Goal: Transaction & Acquisition: Purchase product/service

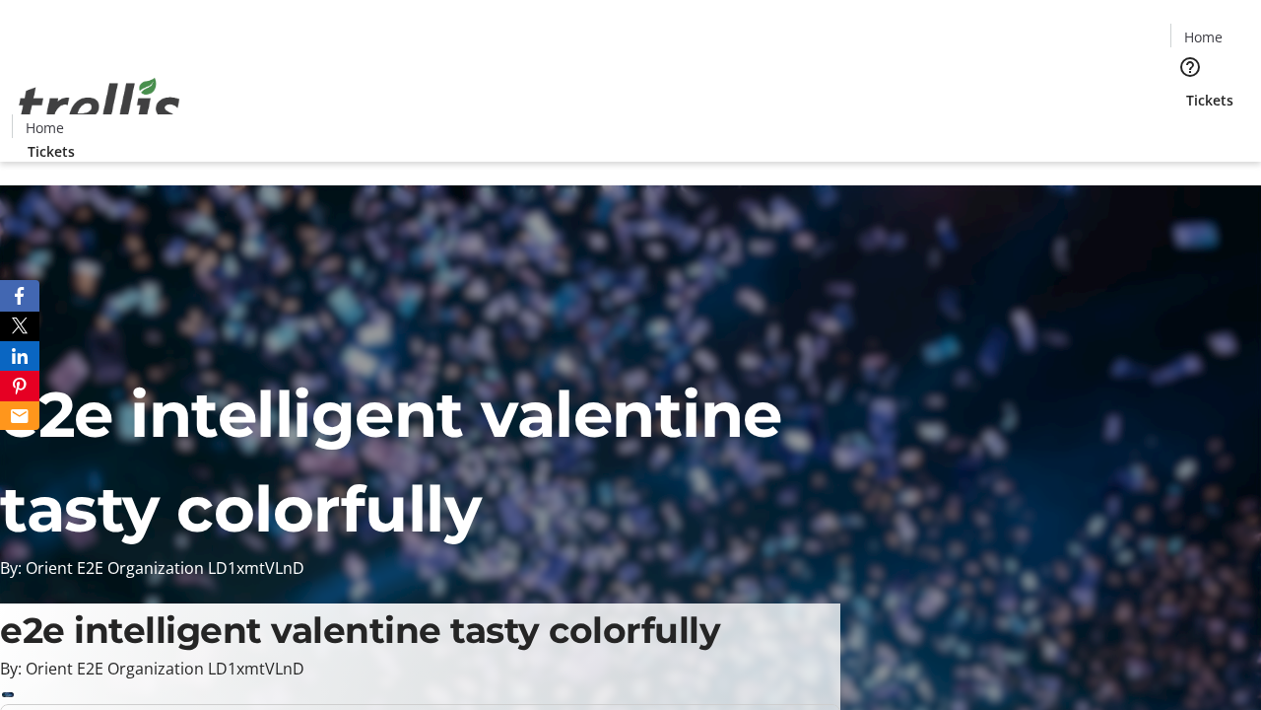
click at [1205, 30] on span "Sign Up" at bounding box center [1213, 28] width 57 height 24
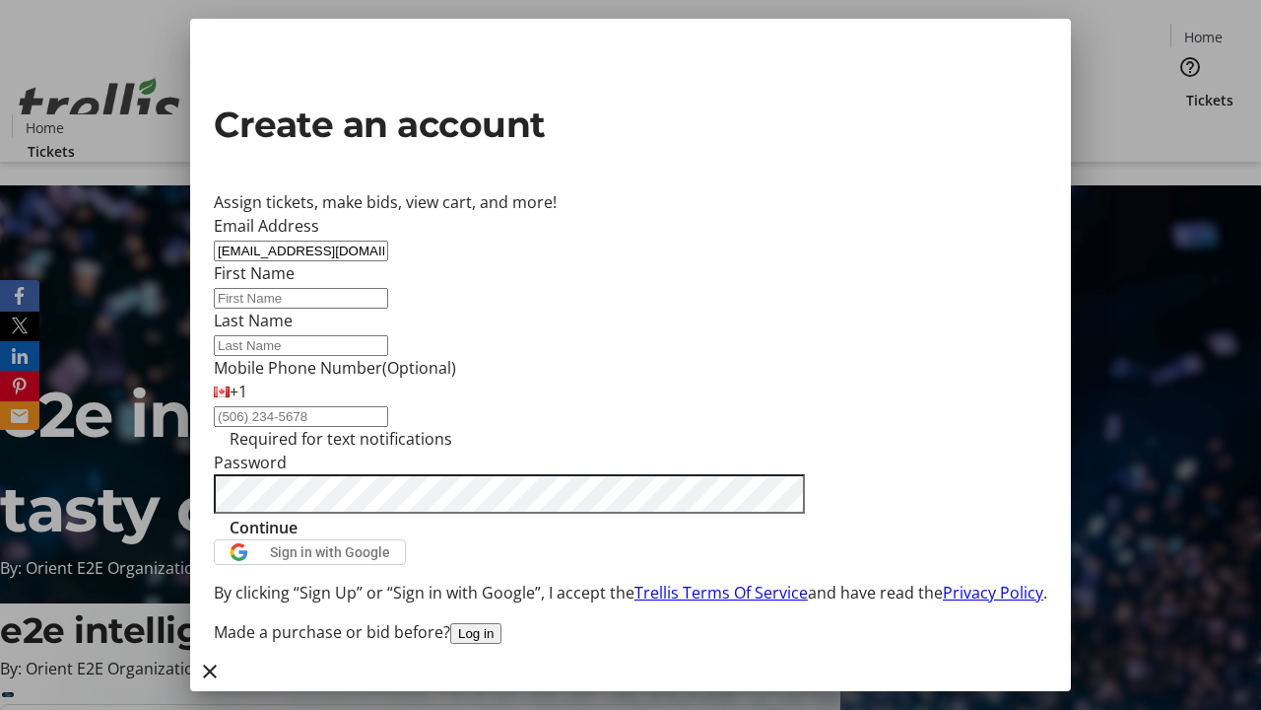
type input "[EMAIL_ADDRESS][DOMAIN_NAME]"
type input "[PERSON_NAME]"
type input "Kovacek"
click at [298, 539] on span "Continue" at bounding box center [264, 527] width 68 height 24
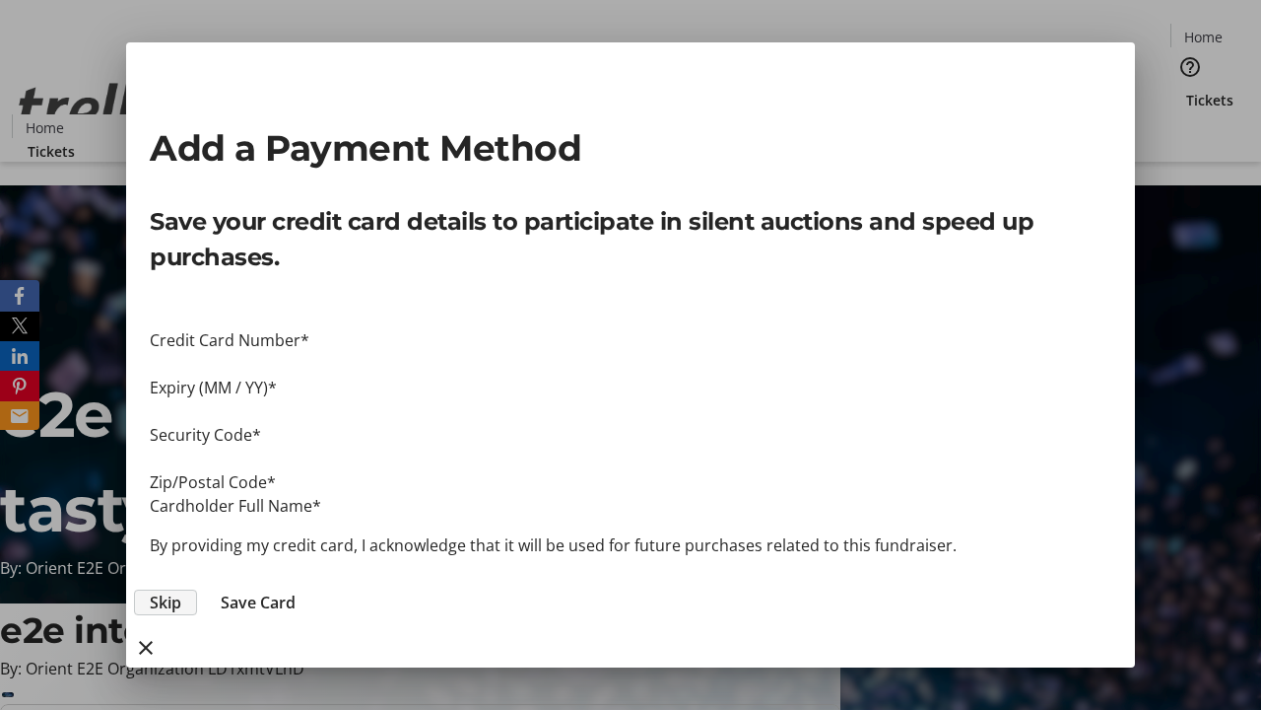
click at [181, 590] on span "Skip" at bounding box center [166, 602] width 32 height 24
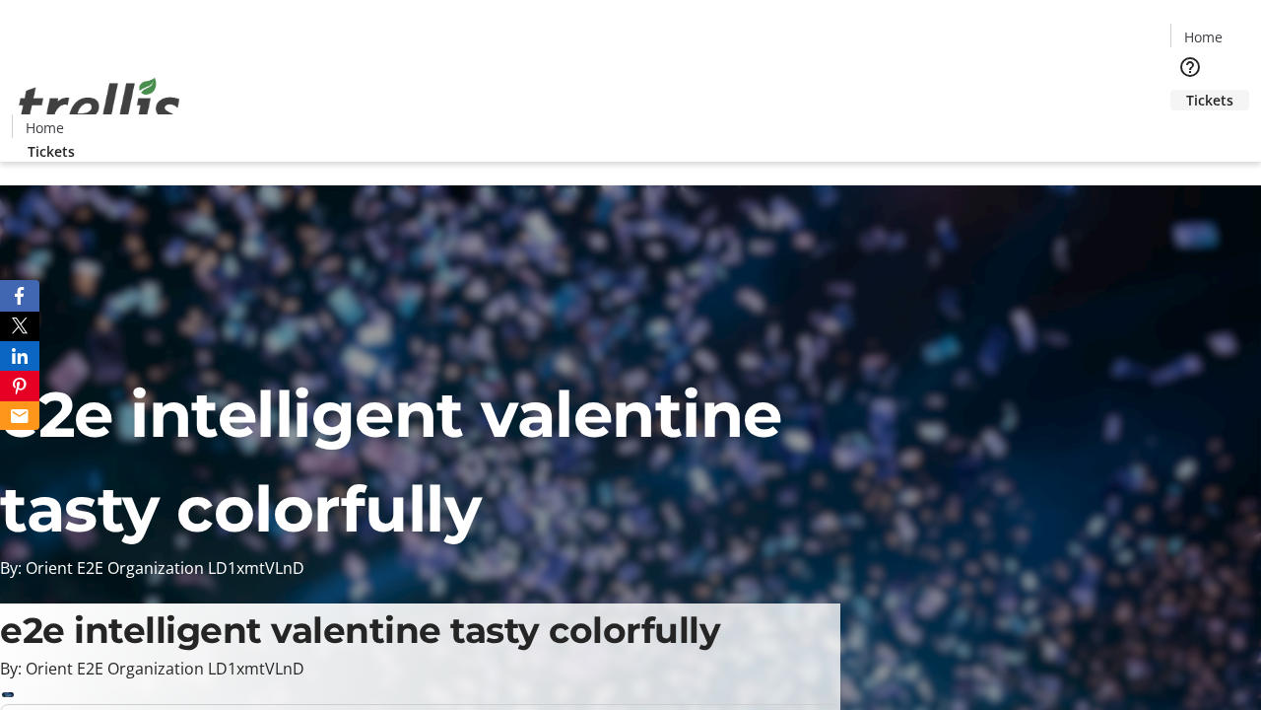
click at [1187, 90] on span "Tickets" at bounding box center [1210, 100] width 47 height 21
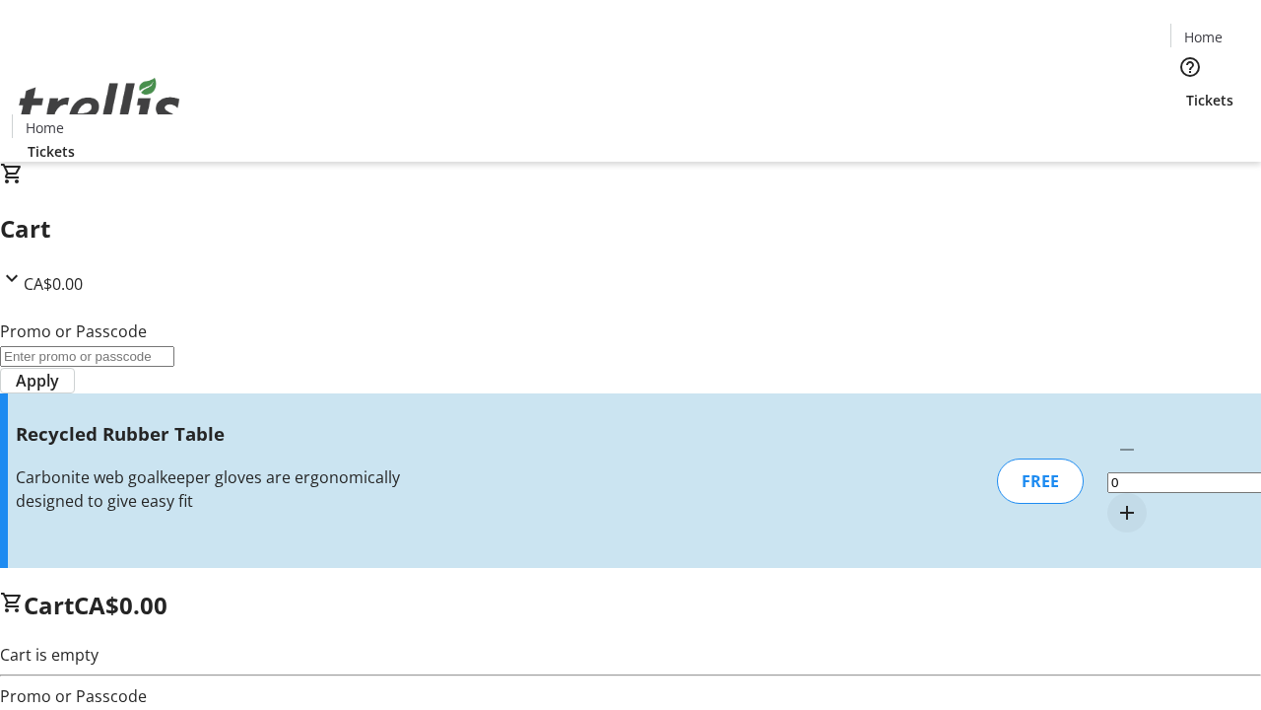
click at [1116, 501] on mat-icon "Increment by one" at bounding box center [1128, 513] width 24 height 24
type input "1"
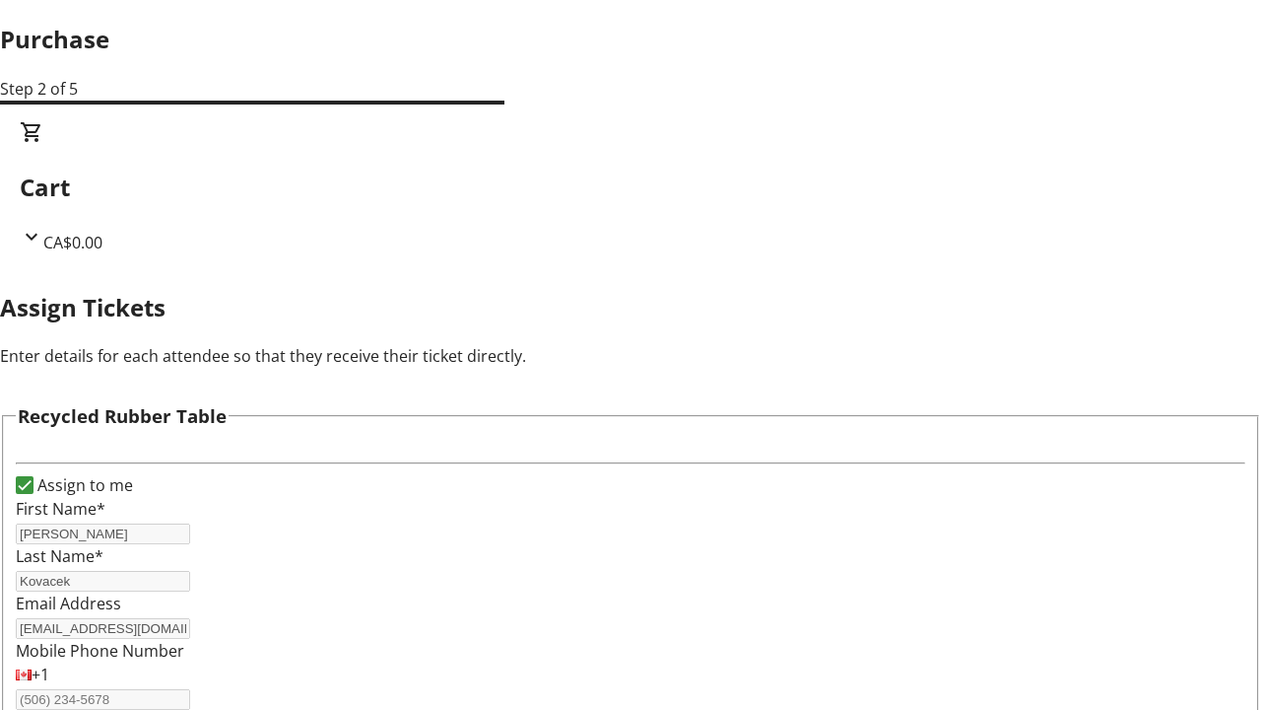
scroll to position [119, 0]
